Goal: Task Accomplishment & Management: Manage account settings

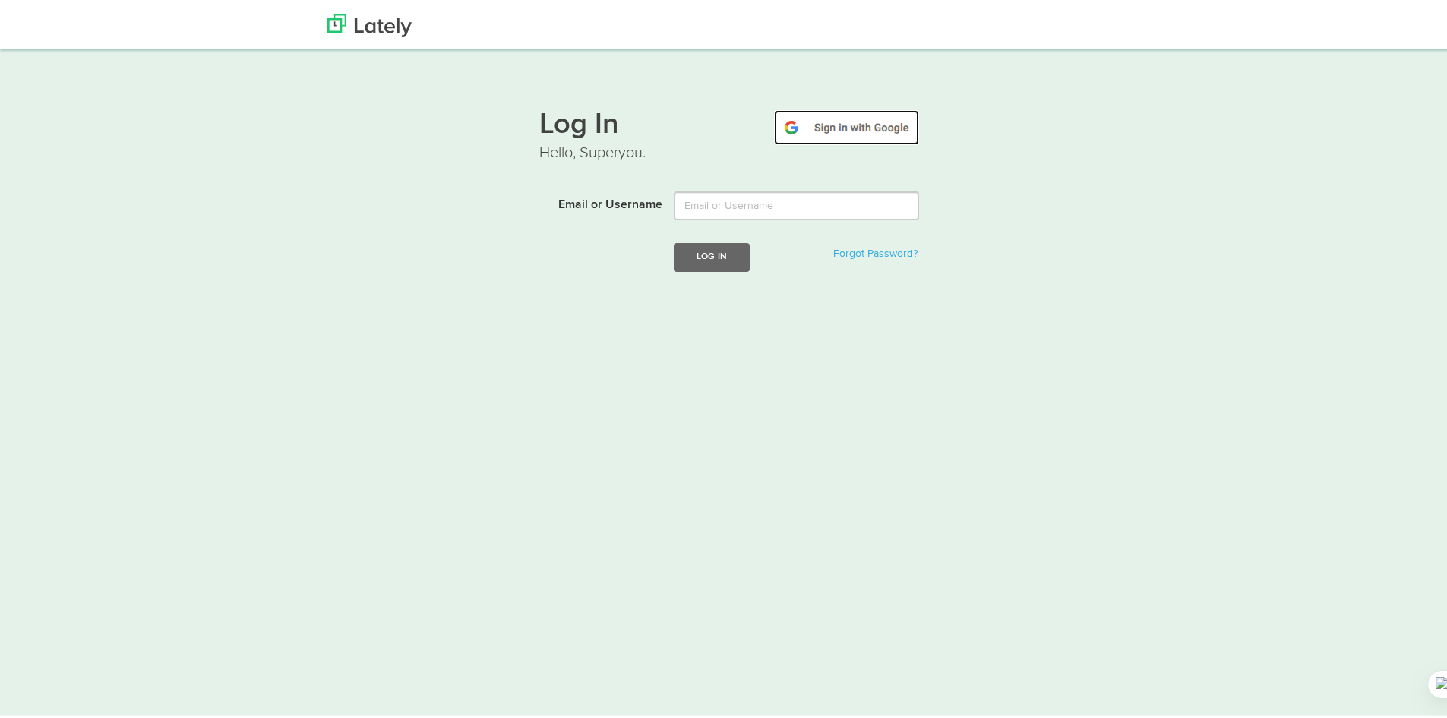
click at [846, 129] on img at bounding box center [846, 124] width 145 height 35
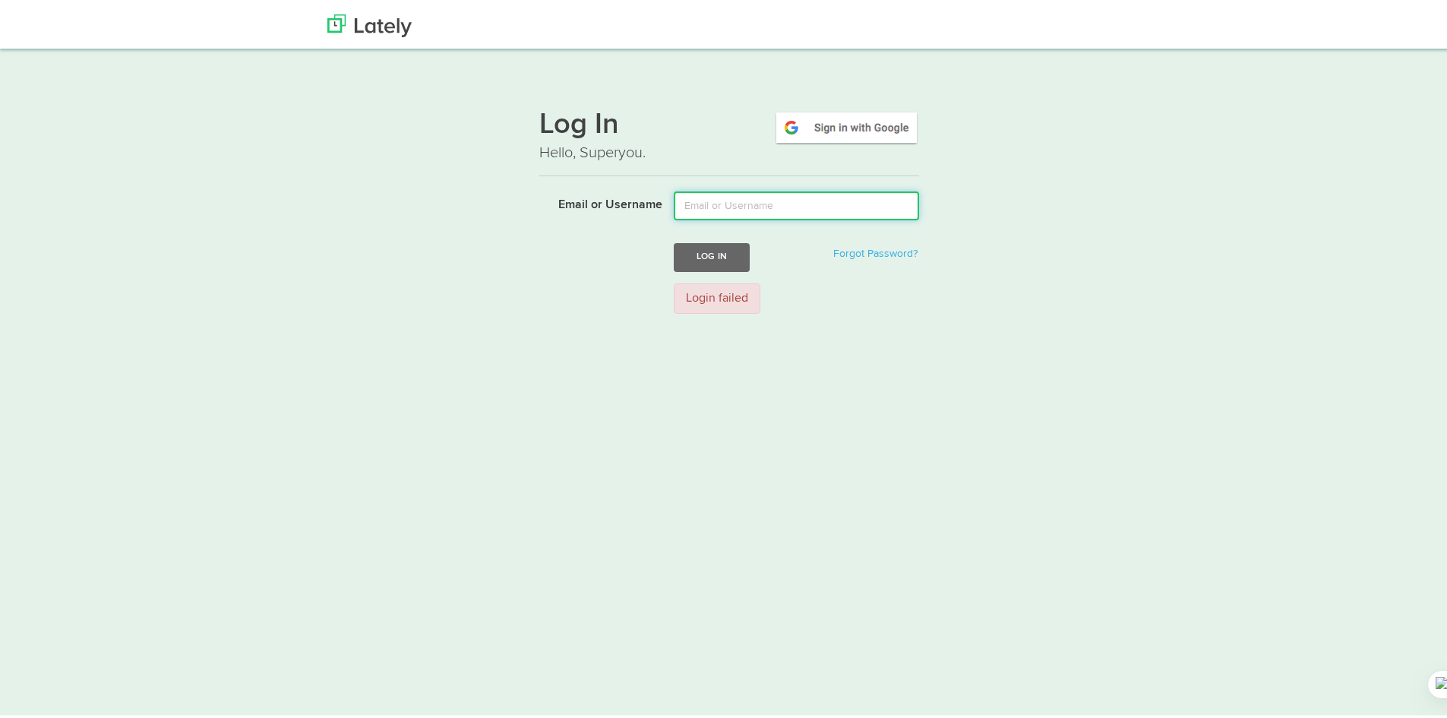
click at [726, 206] on input "Email or Username" at bounding box center [796, 202] width 245 height 29
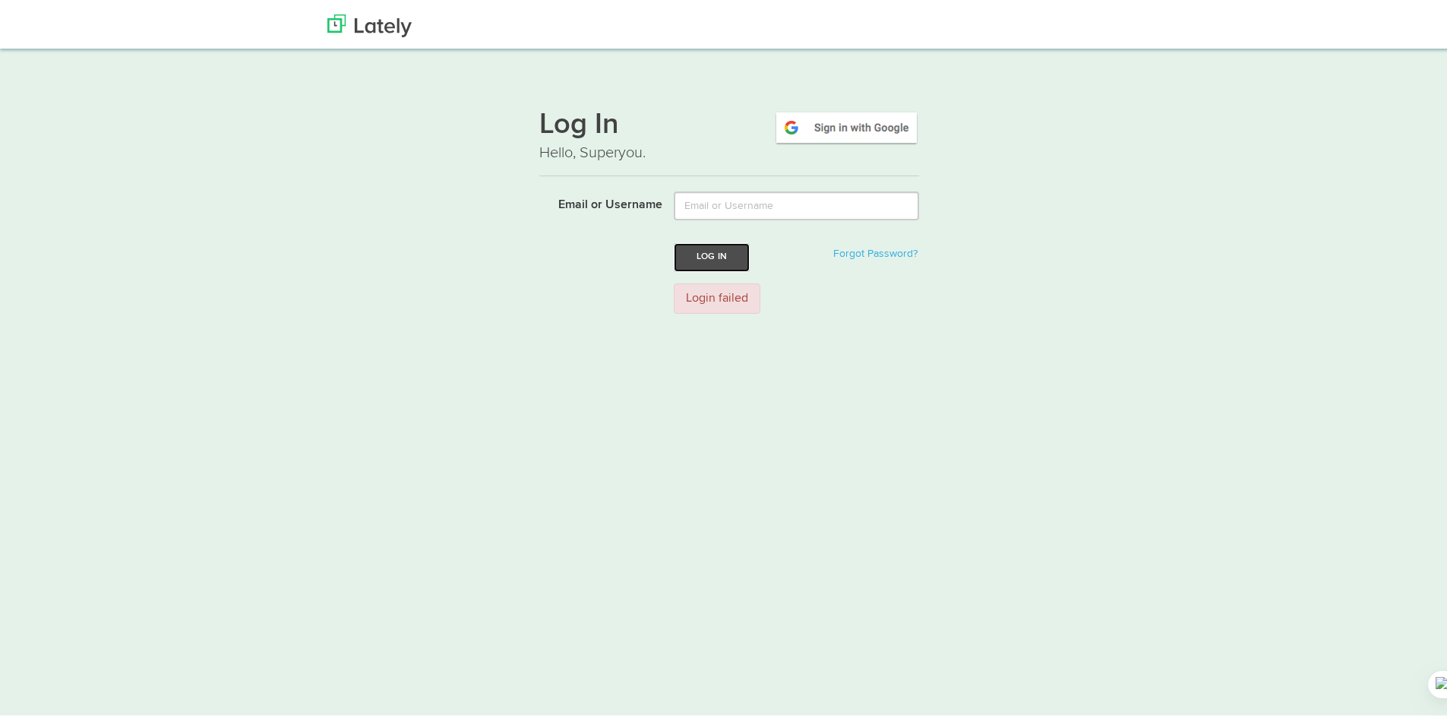
click at [699, 260] on button "Log In" at bounding box center [712, 254] width 76 height 28
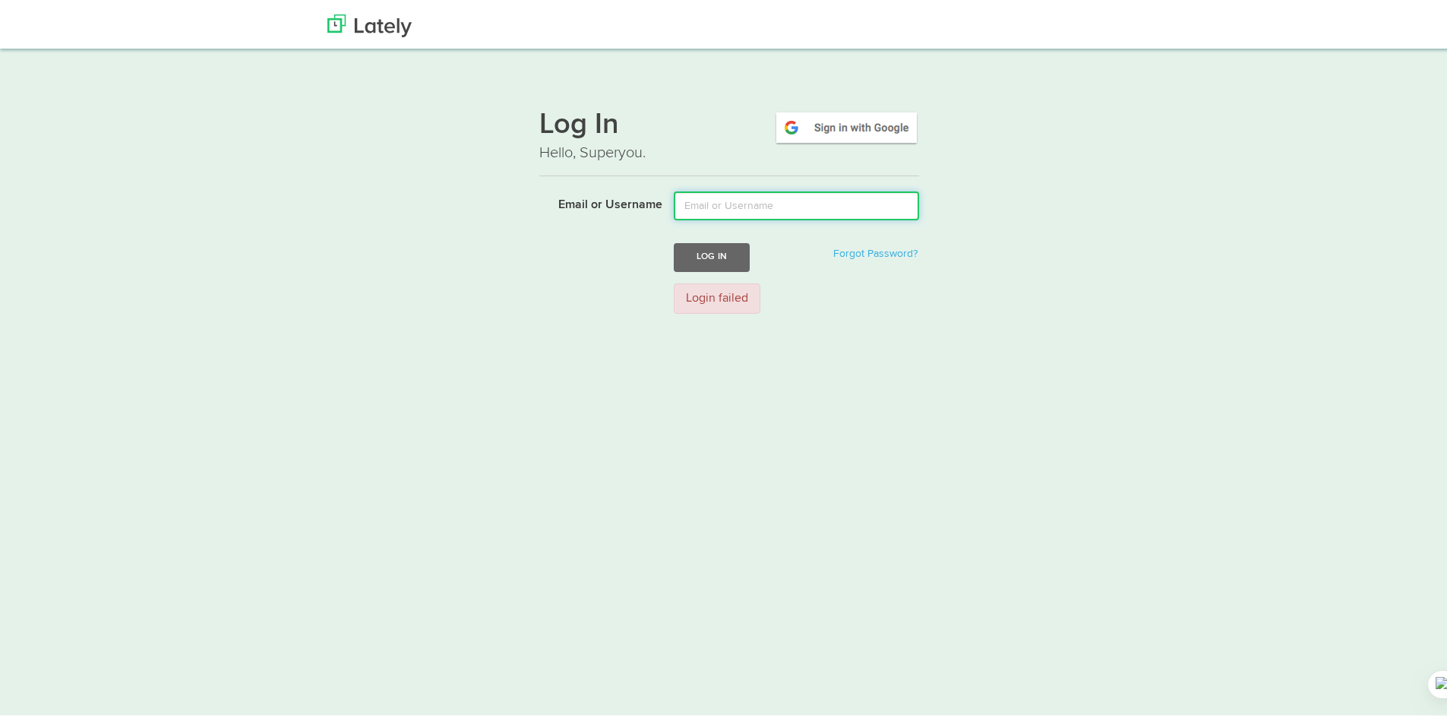
click at [748, 192] on input "Email or Username" at bounding box center [796, 202] width 245 height 29
type input "truongtchs153035@gmail.com"
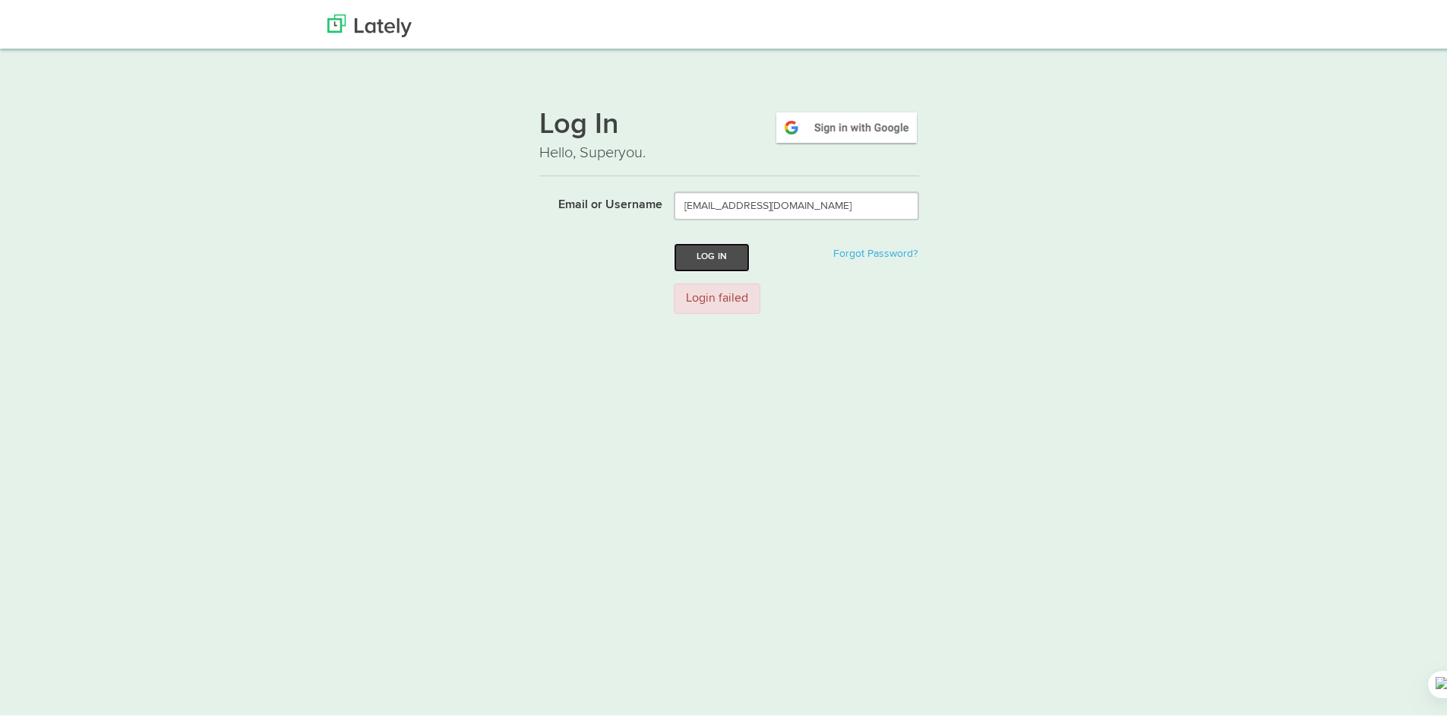
click at [720, 261] on button "Log In" at bounding box center [712, 254] width 76 height 28
click at [337, 21] on img at bounding box center [369, 22] width 84 height 23
click at [880, 123] on img at bounding box center [846, 124] width 145 height 35
click at [795, 126] on img at bounding box center [846, 124] width 145 height 35
click at [367, 27] on img at bounding box center [369, 22] width 84 height 23
